Goal: Information Seeking & Learning: Check status

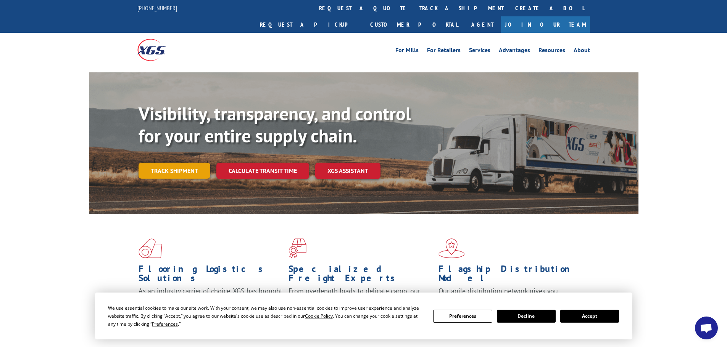
click at [160, 163] on link "Track shipment" at bounding box center [174, 171] width 72 height 16
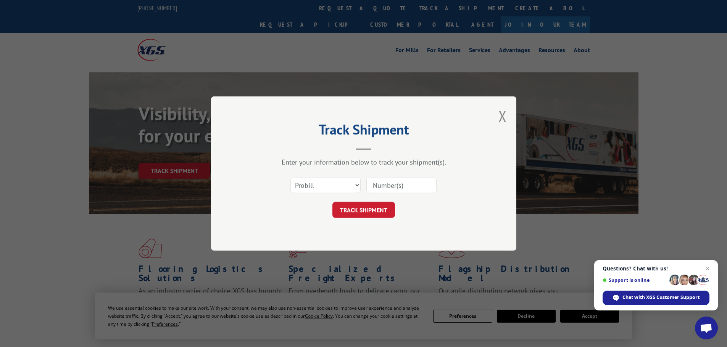
click at [384, 185] on input at bounding box center [401, 185] width 70 height 16
paste input "17156719"
type input "17156719"
click at [343, 215] on button "TRACK SHIPMENT" at bounding box center [363, 210] width 63 height 16
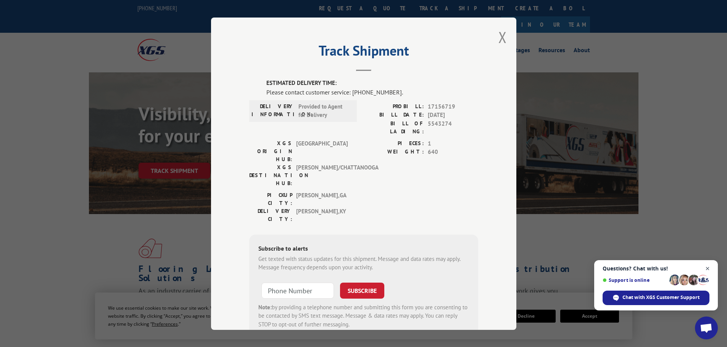
click at [709, 270] on span "Close chat" at bounding box center [708, 269] width 10 height 10
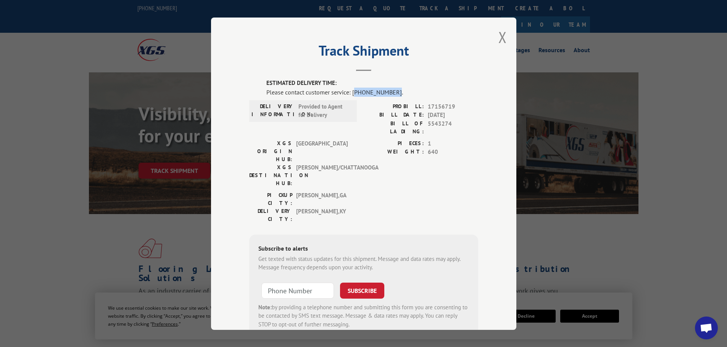
drag, startPoint x: 388, startPoint y: 92, endPoint x: 352, endPoint y: 93, distance: 36.3
click at [352, 93] on div "Please contact customer service: [PHONE_NUMBER]." at bounding box center [372, 91] width 212 height 9
copy div "844) 947-7447"
click at [503, 39] on button "Close modal" at bounding box center [502, 37] width 8 height 20
